Goal: Task Accomplishment & Management: Complete application form

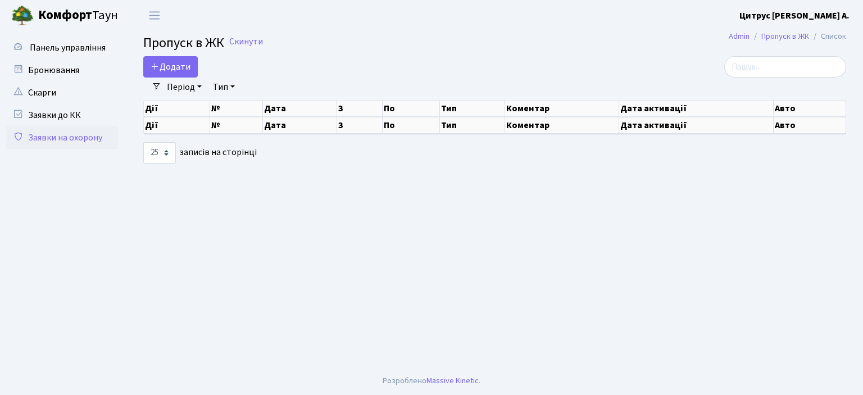
select select "25"
click at [154, 72] on span "Додати" at bounding box center [171, 67] width 40 height 12
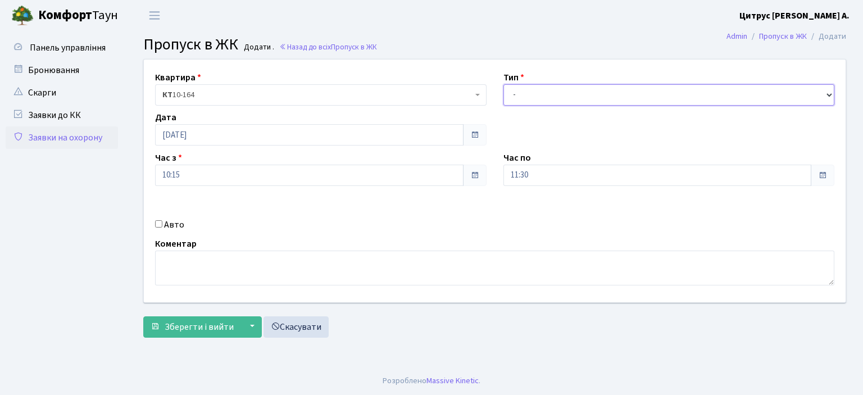
click at [825, 91] on select "- Доставка Таксі Гості Сервіс" at bounding box center [668, 94] width 331 height 21
select select "1"
click at [503, 84] on select "- Доставка Таксі Гості Сервіс" at bounding box center [668, 94] width 331 height 21
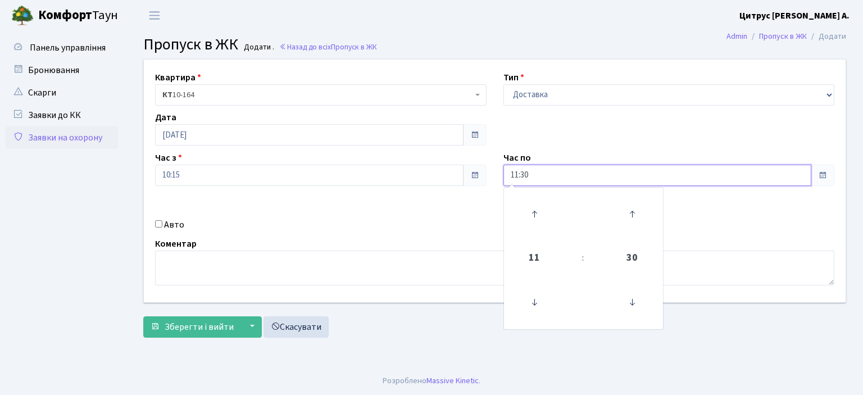
drag, startPoint x: 539, startPoint y: 177, endPoint x: 417, endPoint y: 179, distance: 121.9
click at [417, 179] on div "Квартира <b>КТ</b>&nbsp;&nbsp;&nbsp;&nbsp;10-164 КТ 10-164 Тип - Доставка Таксі…" at bounding box center [494, 181] width 718 height 243
type input "22:00"
click at [158, 225] on input "Авто" at bounding box center [158, 223] width 7 height 7
checkbox input "true"
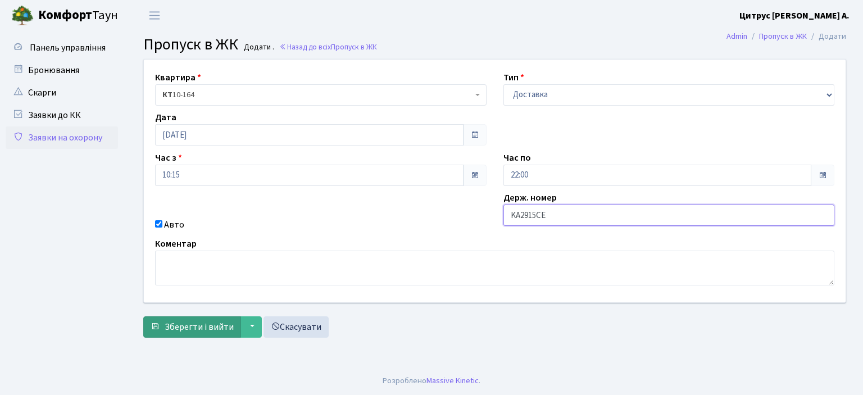
type input "KA2915CE"
click at [218, 325] on span "Зберегти і вийти" at bounding box center [199, 327] width 69 height 12
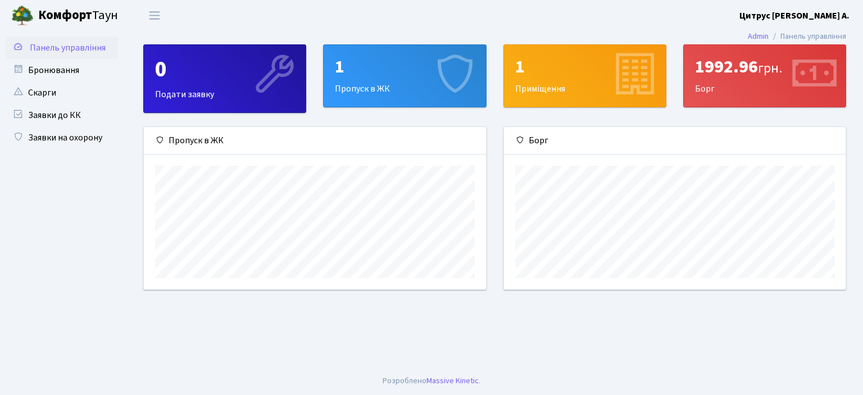
scroll to position [162, 342]
click at [66, 139] on link "Заявки на охорону" at bounding box center [62, 137] width 112 height 22
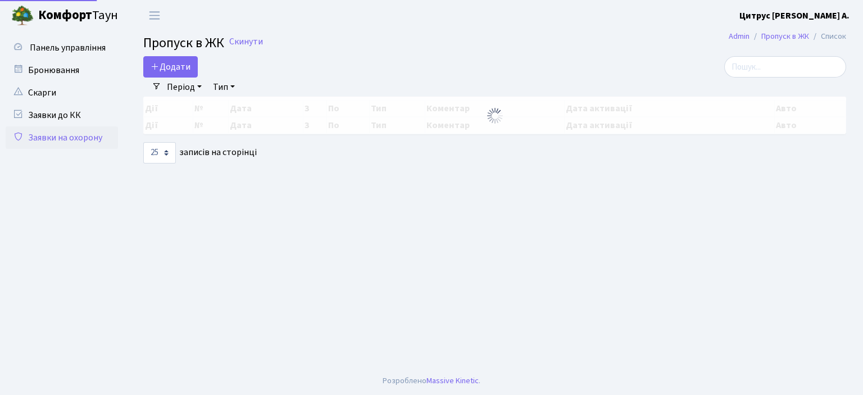
select select "25"
